Goal: Find specific page/section: Find specific page/section

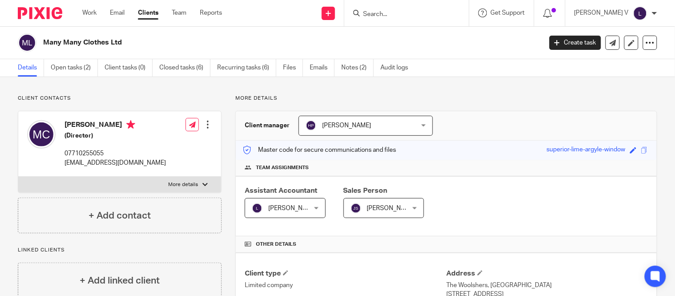
scroll to position [40, 0]
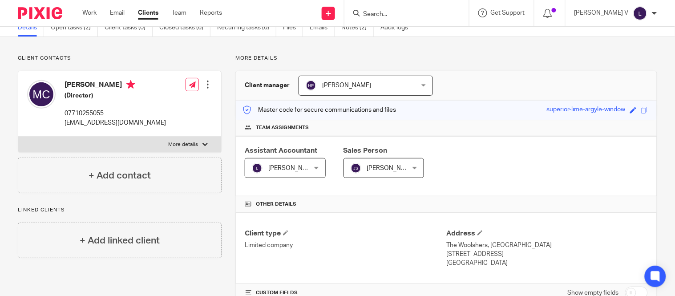
click at [389, 14] on input "Search" at bounding box center [402, 15] width 80 height 8
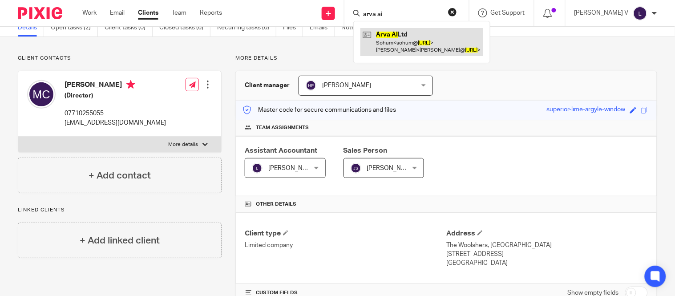
type input "arva ai"
click at [415, 29] on link at bounding box center [422, 42] width 123 height 28
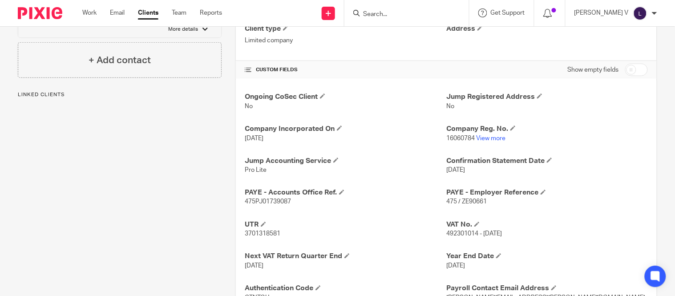
scroll to position [245, 0]
click at [483, 138] on link "View more" at bounding box center [490, 138] width 29 height 6
